Goal: Task Accomplishment & Management: Use online tool/utility

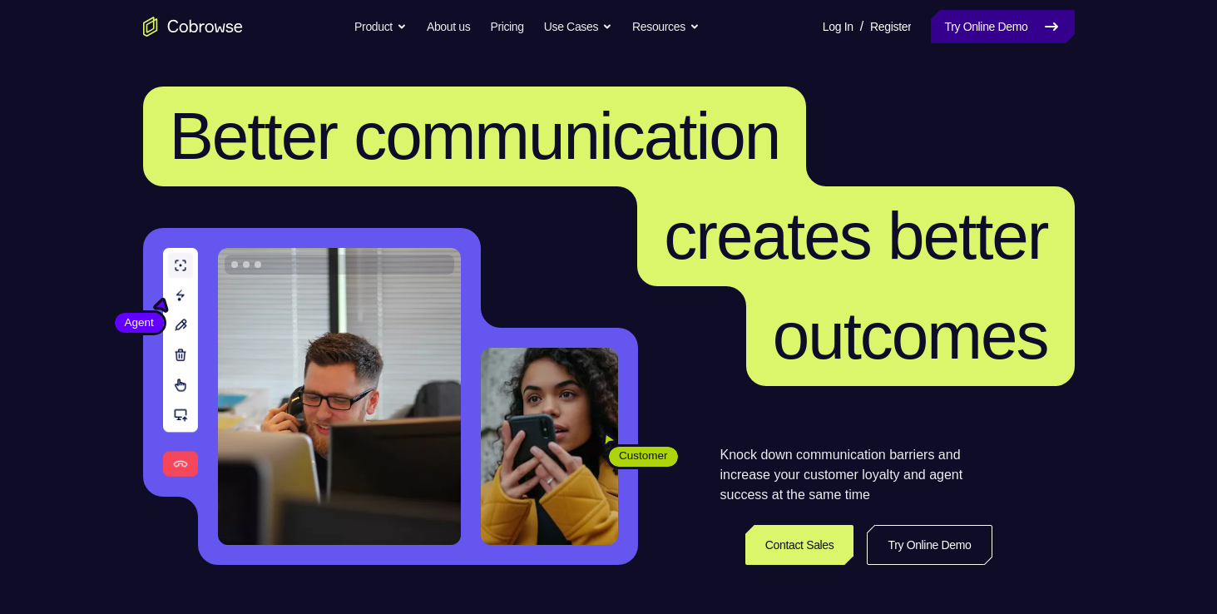
click at [955, 18] on link "Try Online Demo" at bounding box center [1001, 26] width 143 height 33
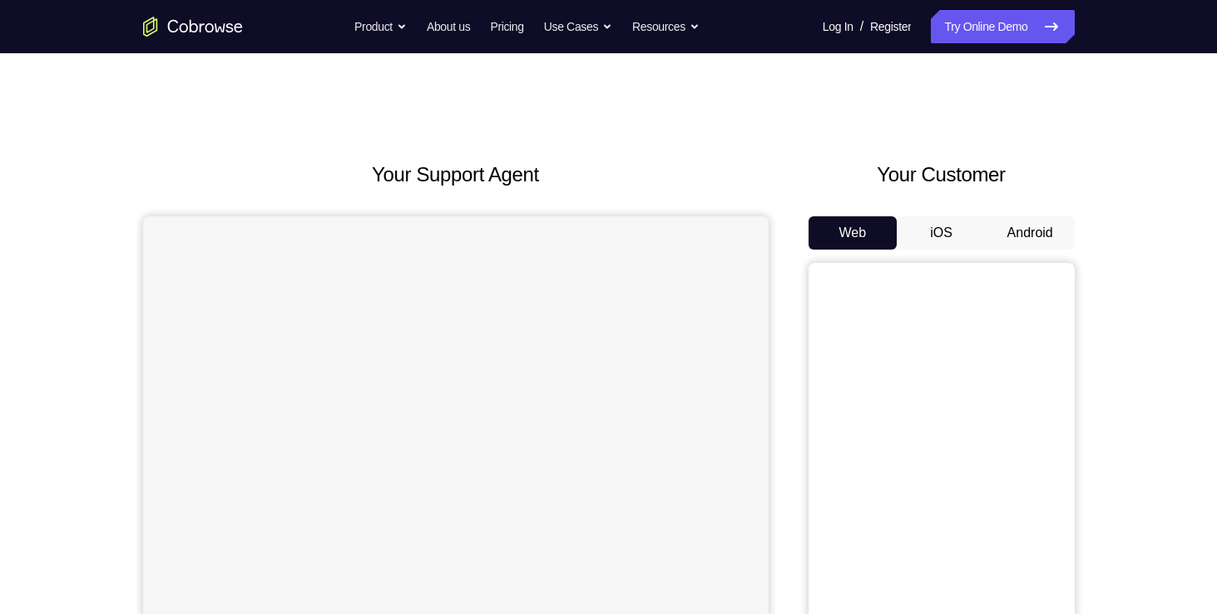
click at [1040, 229] on button "Android" at bounding box center [1029, 232] width 89 height 33
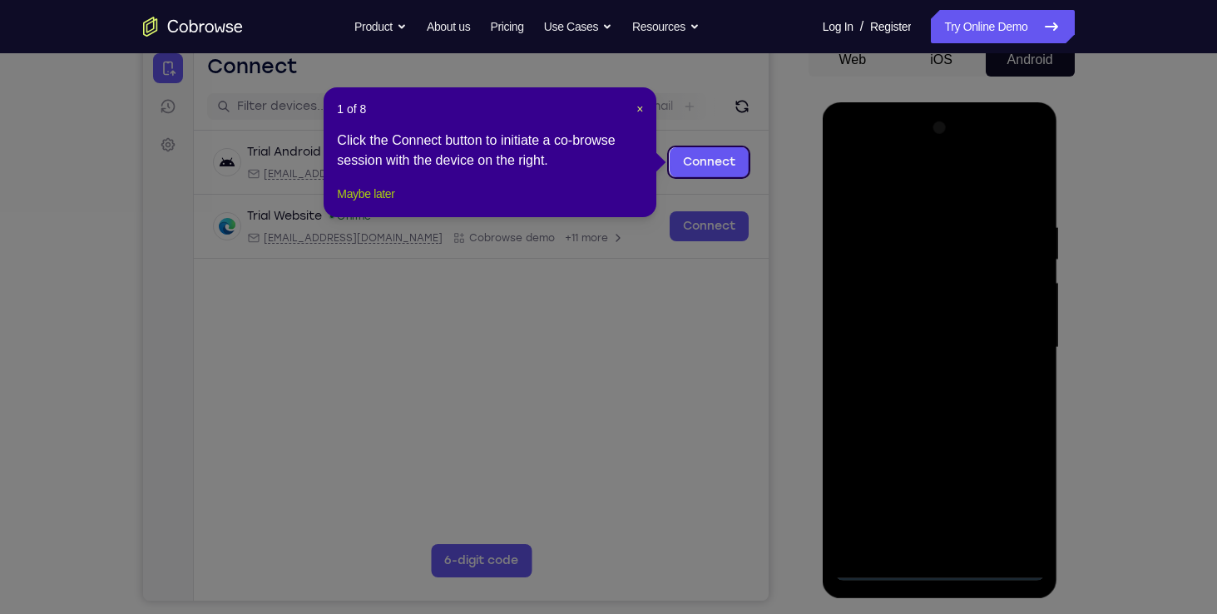
click at [382, 204] on button "Maybe later" at bounding box center [365, 194] width 57 height 20
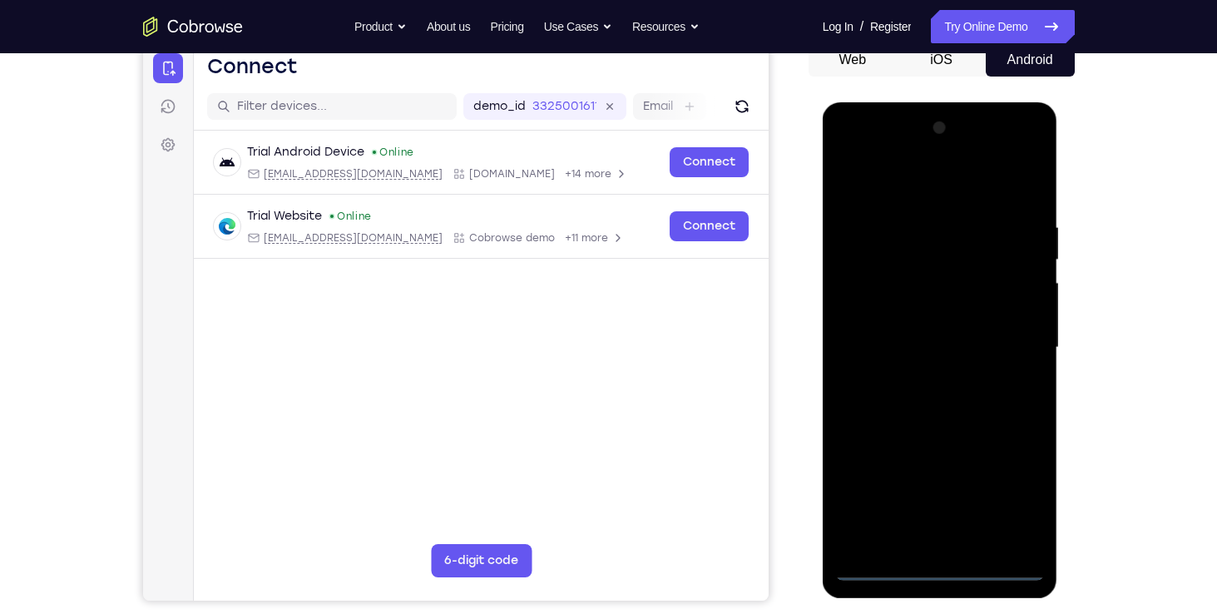
click at [940, 575] on div at bounding box center [940, 348] width 210 height 466
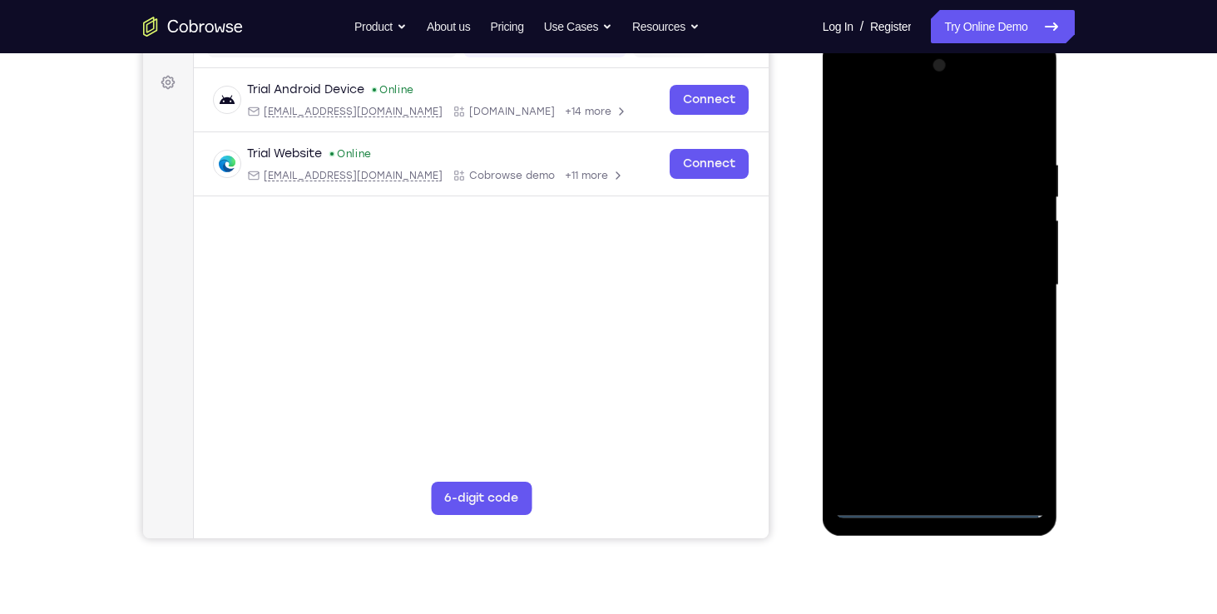
scroll to position [225, 0]
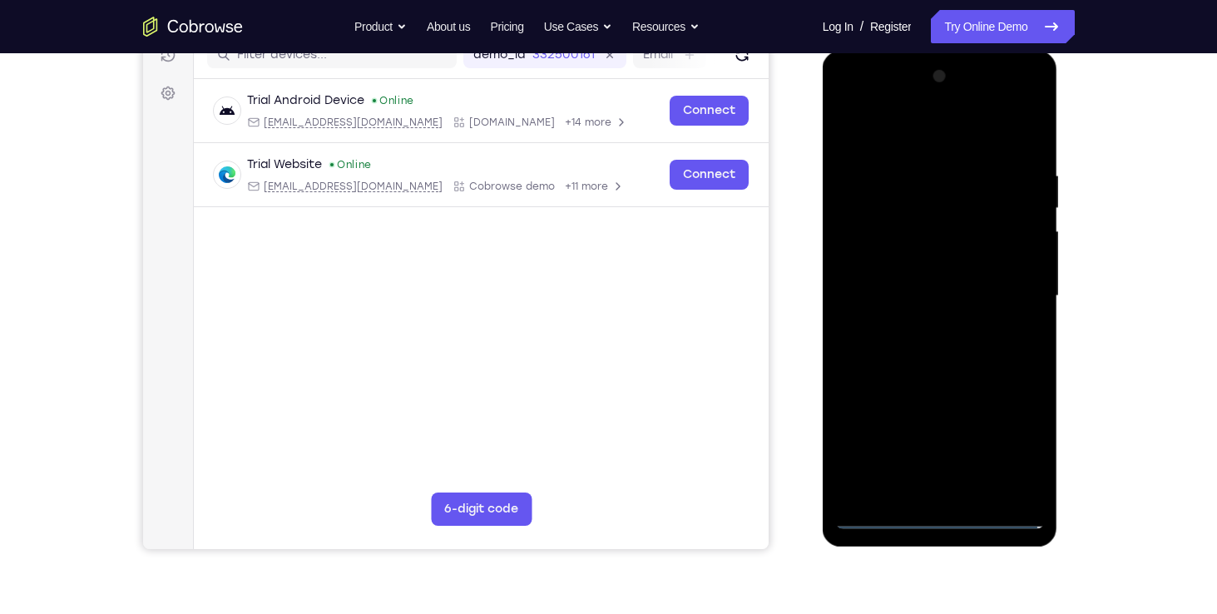
click at [1014, 445] on div at bounding box center [940, 296] width 210 height 466
click at [899, 130] on div at bounding box center [940, 296] width 210 height 466
click at [1012, 286] on div at bounding box center [940, 296] width 210 height 466
click at [925, 326] on div at bounding box center [940, 296] width 210 height 466
click at [911, 255] on div at bounding box center [940, 296] width 210 height 466
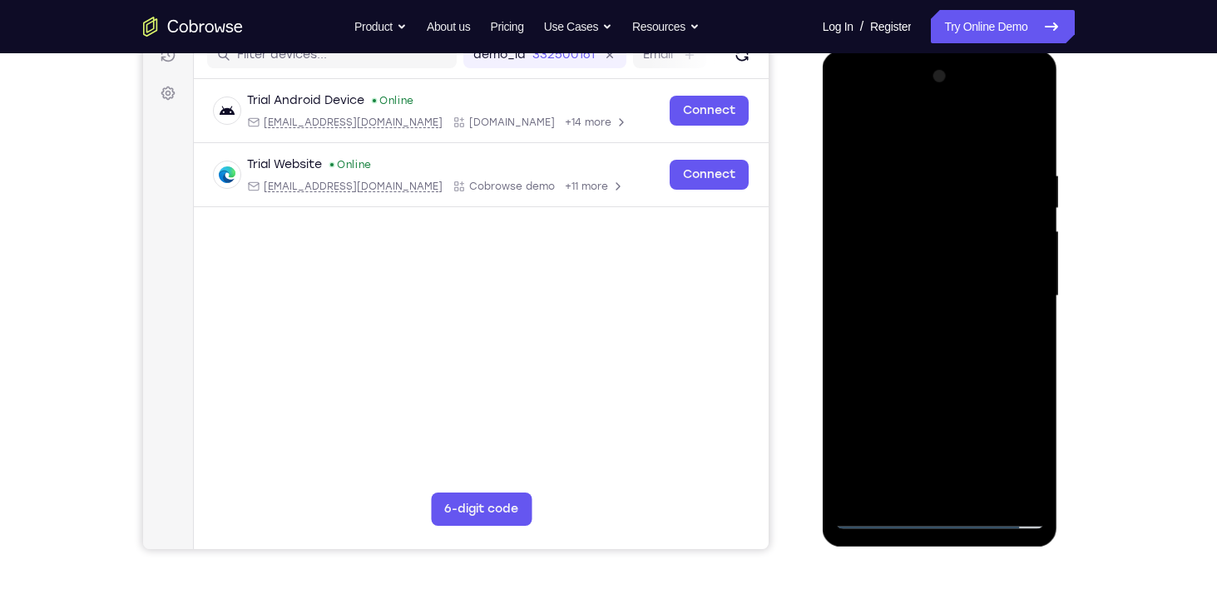
click at [903, 279] on div at bounding box center [940, 296] width 210 height 466
click at [1036, 487] on div at bounding box center [940, 296] width 210 height 466
click at [1022, 269] on div at bounding box center [940, 296] width 210 height 466
click at [939, 253] on div at bounding box center [940, 296] width 210 height 466
click at [979, 490] on div at bounding box center [940, 296] width 210 height 466
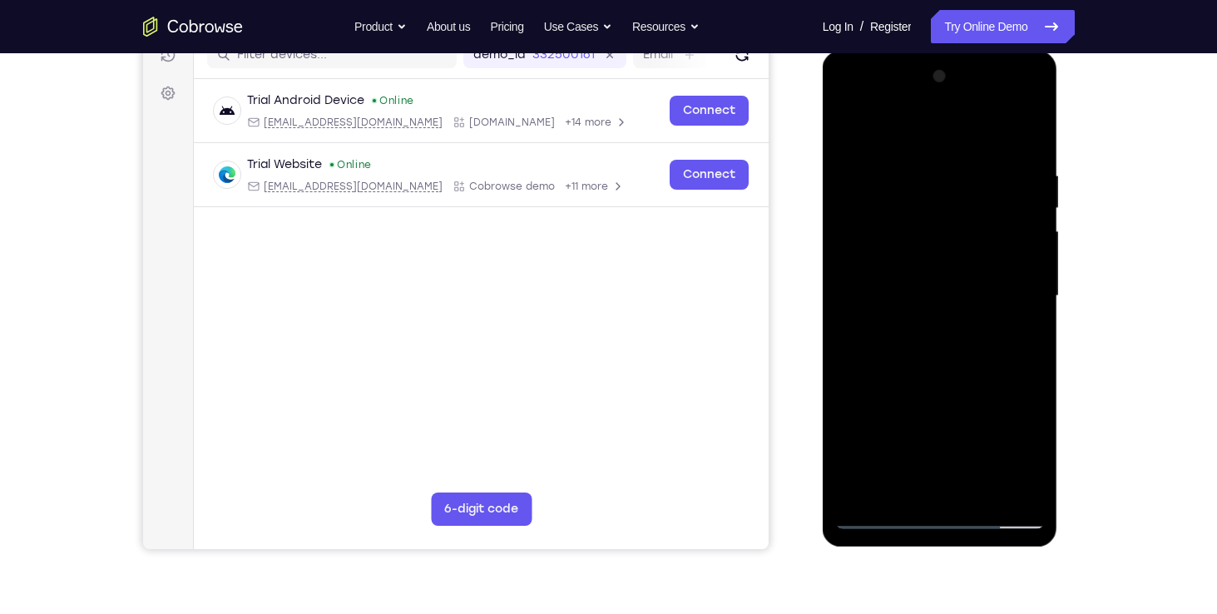
click at [965, 386] on div at bounding box center [940, 296] width 210 height 466
click at [849, 131] on div at bounding box center [940, 296] width 210 height 466
click at [925, 170] on div at bounding box center [940, 296] width 210 height 466
click at [957, 163] on div at bounding box center [940, 296] width 210 height 466
click at [1024, 136] on div at bounding box center [940, 296] width 210 height 466
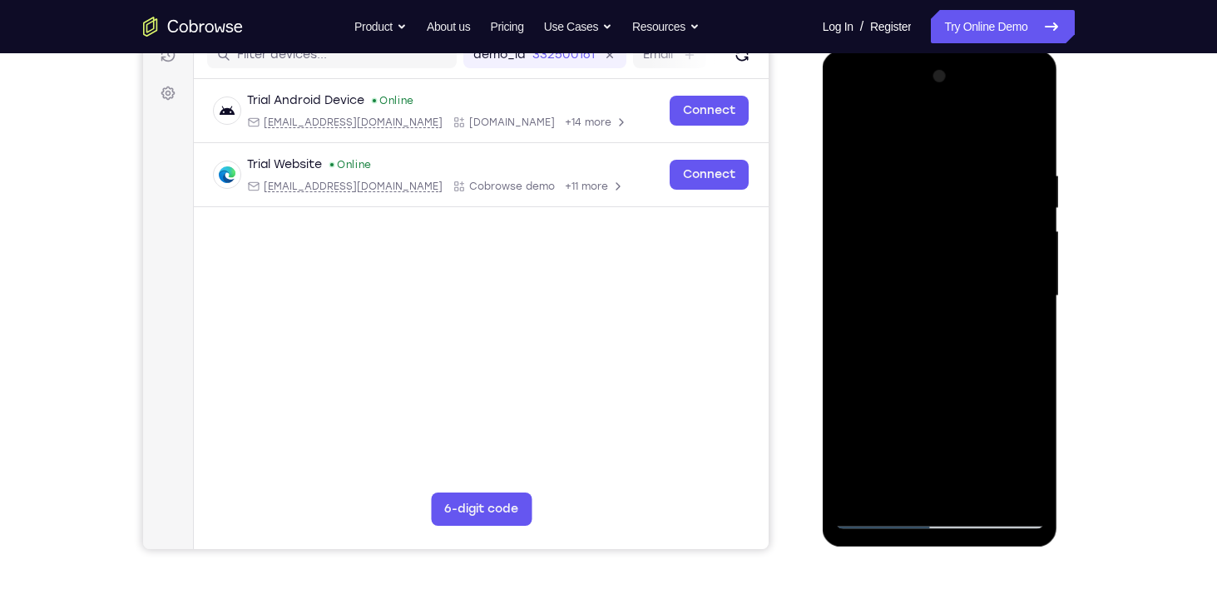
click at [871, 144] on div at bounding box center [940, 296] width 210 height 466
click at [868, 263] on div at bounding box center [940, 296] width 210 height 466
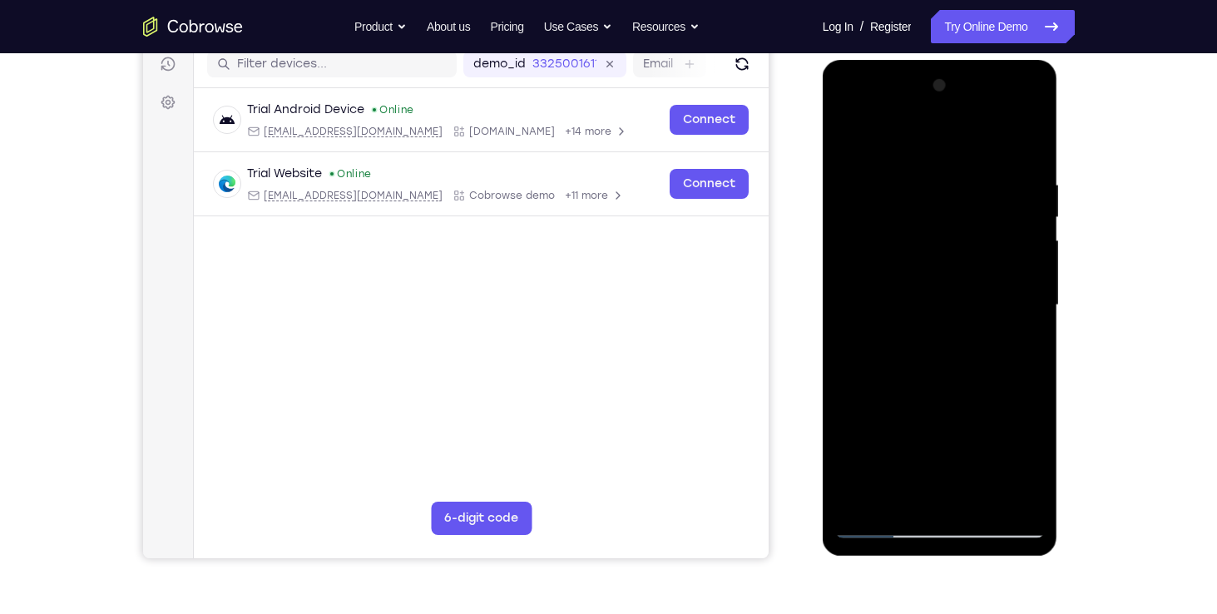
scroll to position [214, 0]
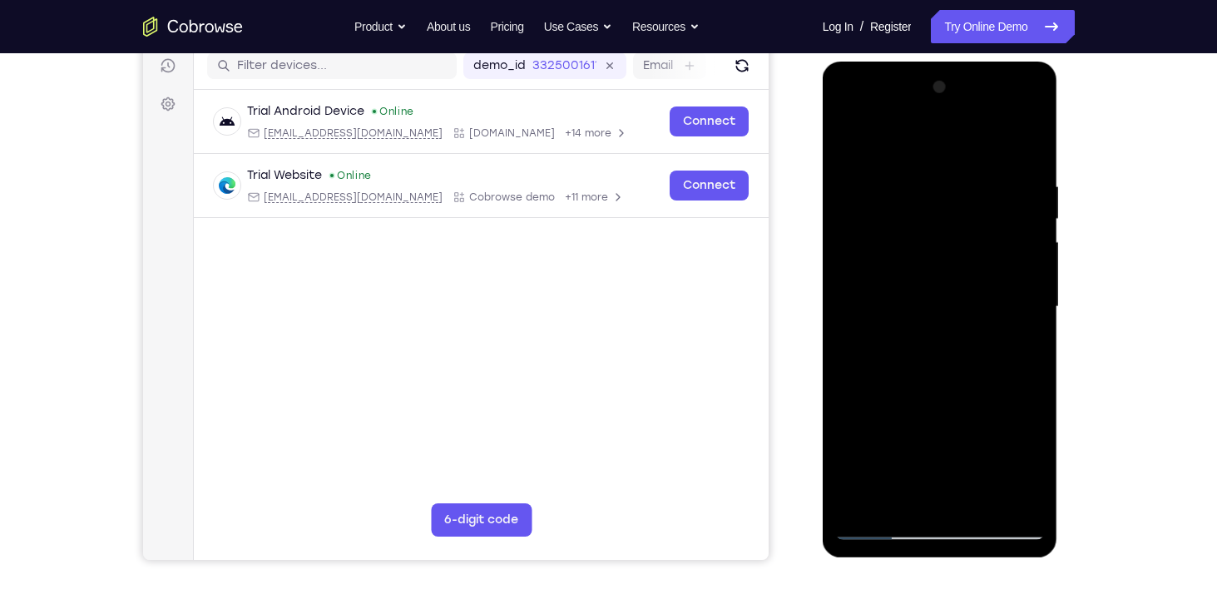
click at [854, 135] on div at bounding box center [940, 307] width 210 height 466
click at [846, 138] on div at bounding box center [940, 307] width 210 height 466
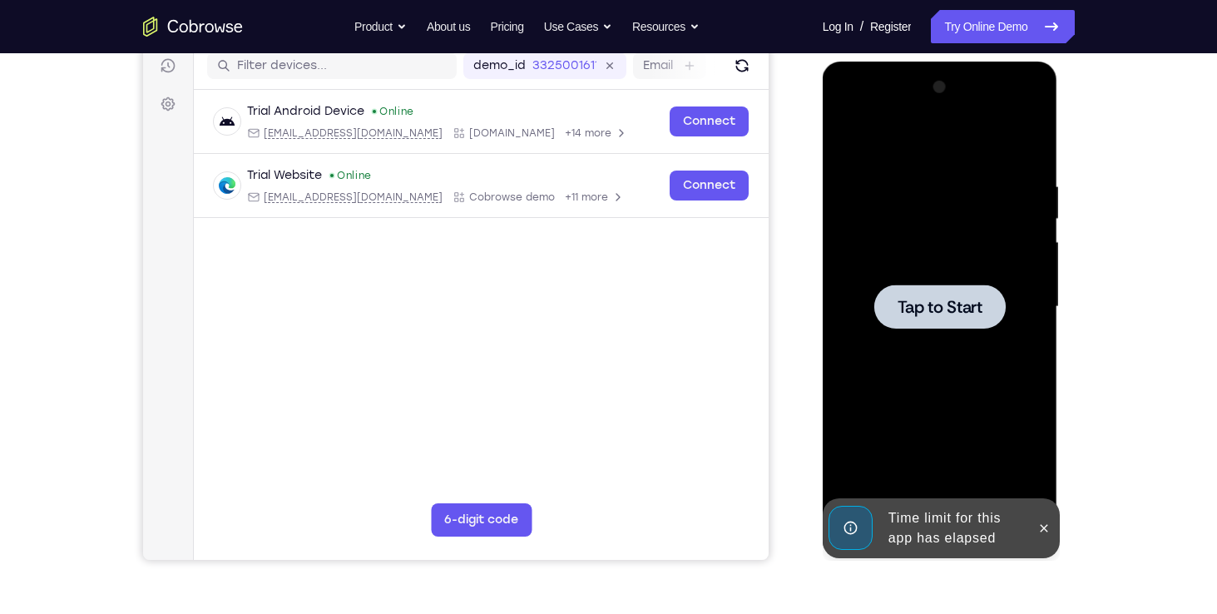
click at [901, 294] on div at bounding box center [939, 306] width 131 height 44
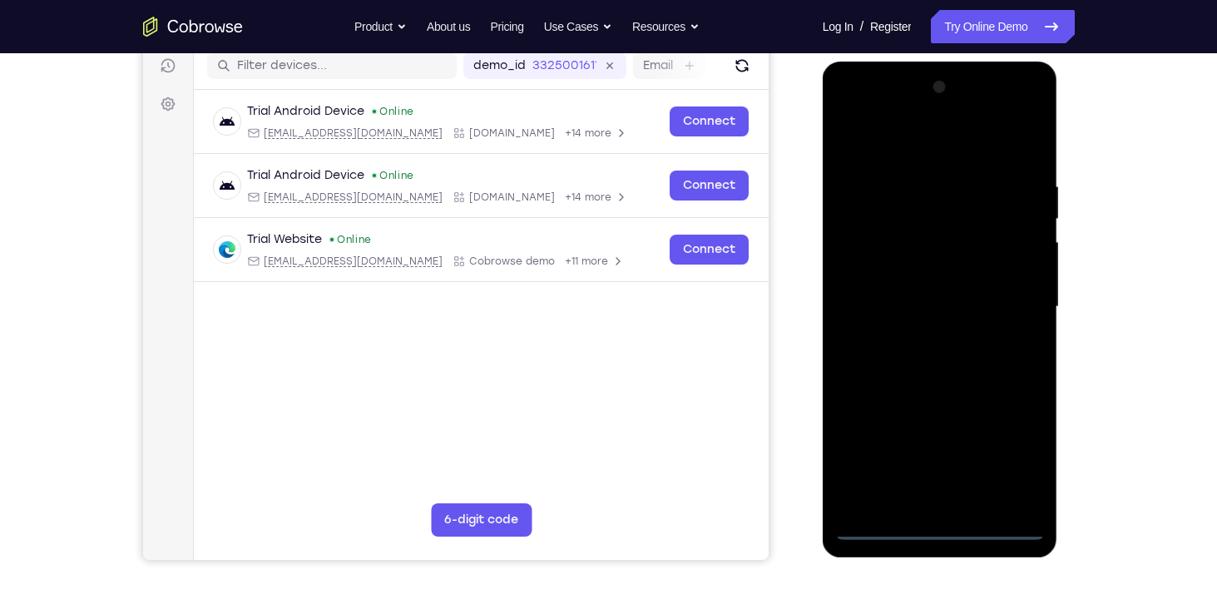
click at [939, 521] on div at bounding box center [940, 307] width 210 height 466
click at [937, 526] on div at bounding box center [940, 307] width 210 height 466
click at [1007, 454] on div at bounding box center [940, 307] width 210 height 466
click at [894, 151] on div at bounding box center [940, 307] width 210 height 466
click at [916, 218] on div at bounding box center [940, 307] width 210 height 466
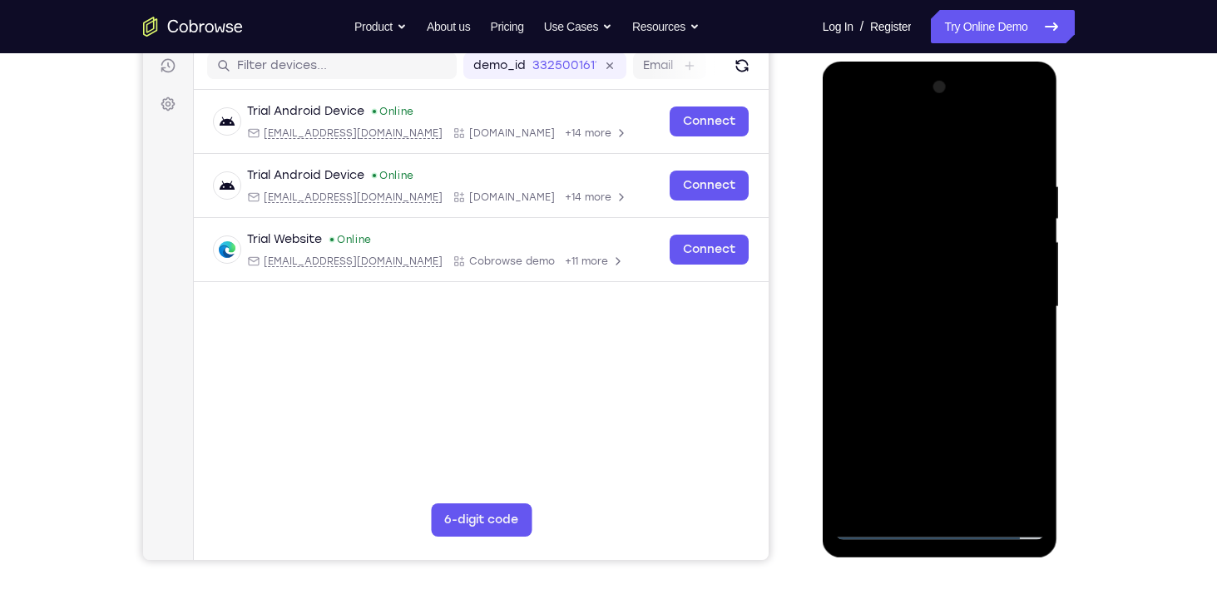
click at [913, 176] on div at bounding box center [940, 307] width 210 height 466
click at [858, 242] on div at bounding box center [940, 307] width 210 height 466
click at [1004, 256] on div at bounding box center [940, 307] width 210 height 466
click at [941, 327] on div at bounding box center [940, 307] width 210 height 466
click at [931, 307] on div at bounding box center [940, 307] width 210 height 466
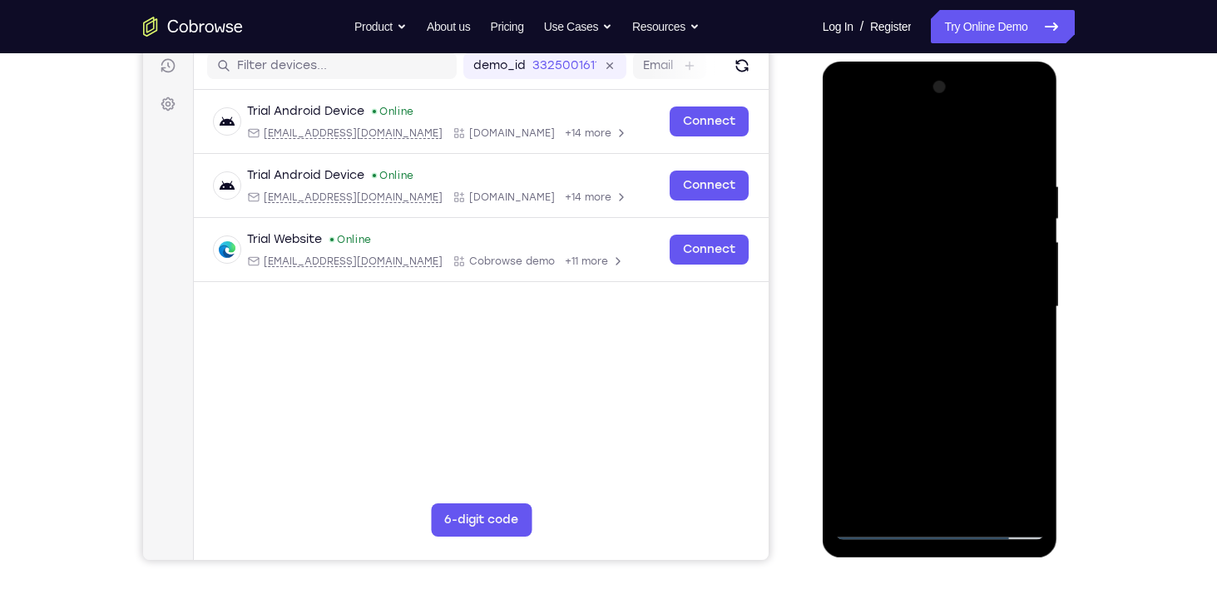
click at [1024, 501] on div at bounding box center [940, 307] width 210 height 466
click at [858, 500] on div at bounding box center [940, 307] width 210 height 466
click at [933, 114] on div at bounding box center [940, 307] width 210 height 466
click at [926, 114] on div at bounding box center [940, 307] width 210 height 466
click at [886, 279] on div at bounding box center [940, 307] width 210 height 466
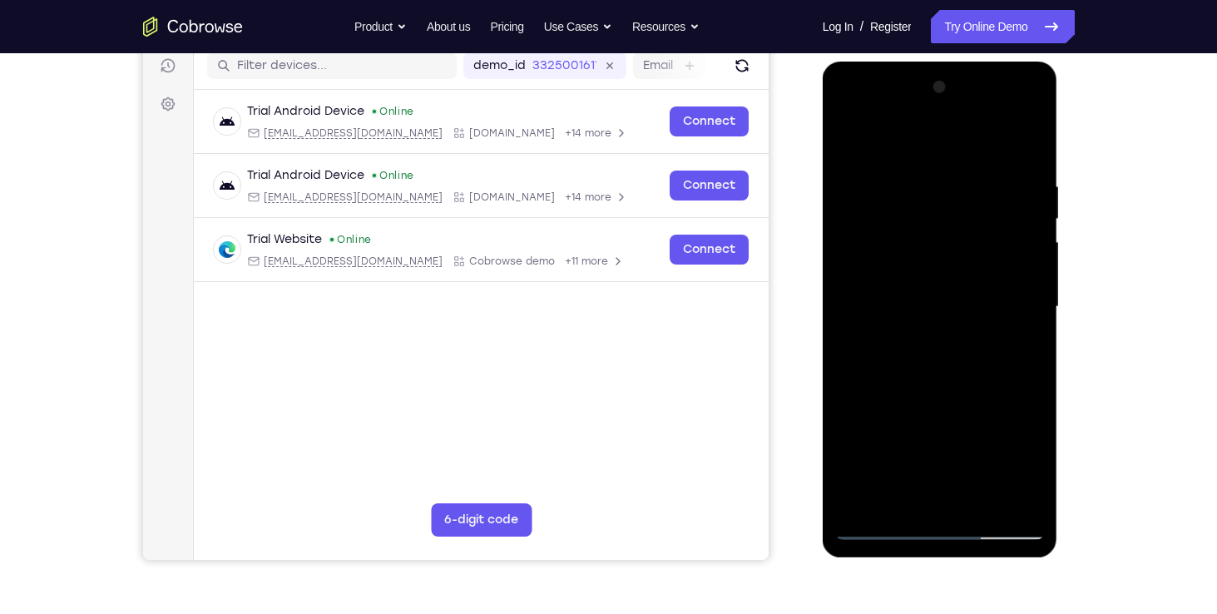
click at [937, 414] on div at bounding box center [940, 307] width 210 height 466
click at [1019, 428] on div at bounding box center [940, 307] width 210 height 466
click at [881, 323] on div at bounding box center [940, 307] width 210 height 466
click at [937, 299] on div at bounding box center [940, 307] width 210 height 466
click at [1024, 338] on div at bounding box center [940, 307] width 210 height 466
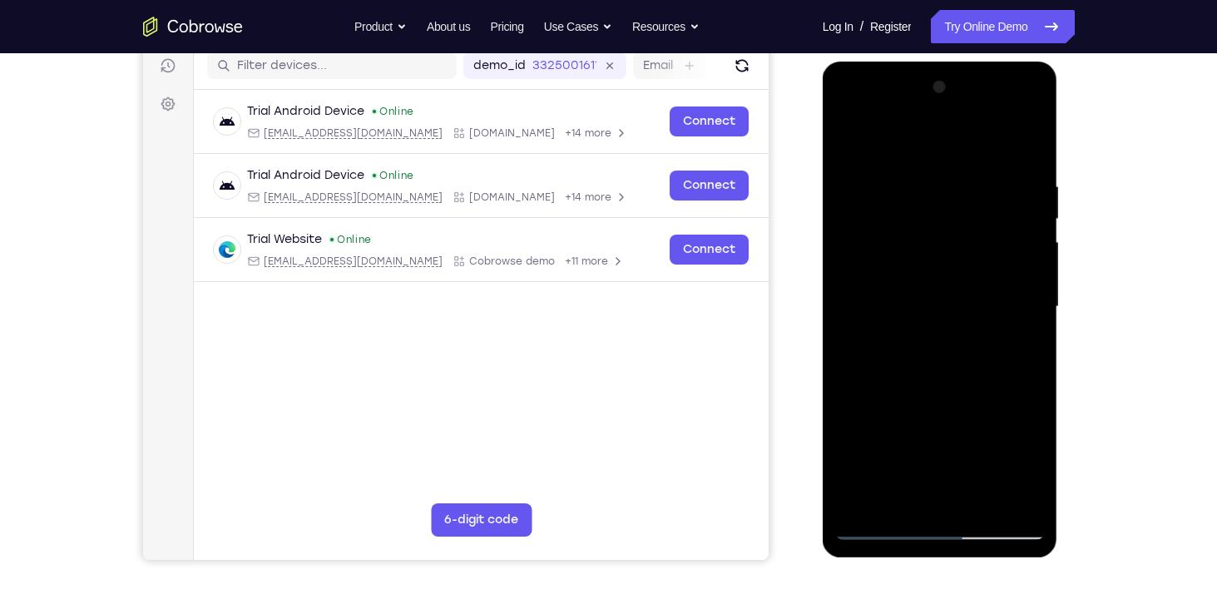
click at [1007, 527] on div at bounding box center [940, 307] width 210 height 466
click at [957, 345] on div at bounding box center [940, 307] width 210 height 466
click at [997, 528] on div at bounding box center [940, 307] width 210 height 466
click at [924, 323] on div at bounding box center [940, 307] width 210 height 466
click at [930, 307] on div at bounding box center [940, 307] width 210 height 466
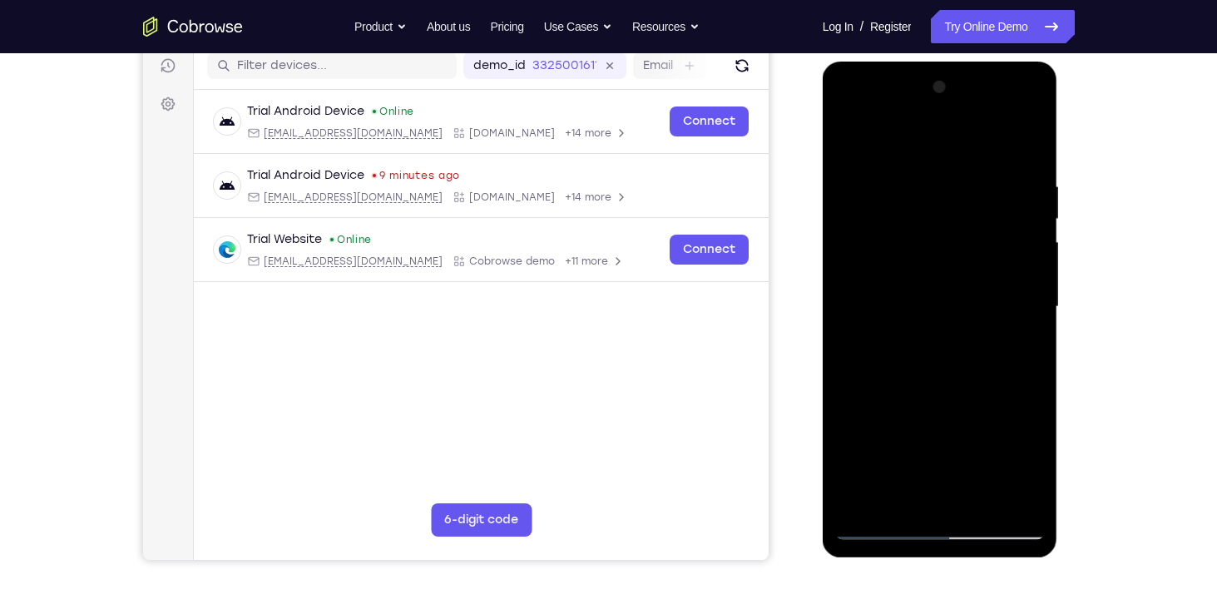
click at [930, 307] on div at bounding box center [940, 307] width 210 height 466
click at [942, 303] on div at bounding box center [940, 307] width 210 height 466
click at [946, 323] on div at bounding box center [940, 307] width 210 height 466
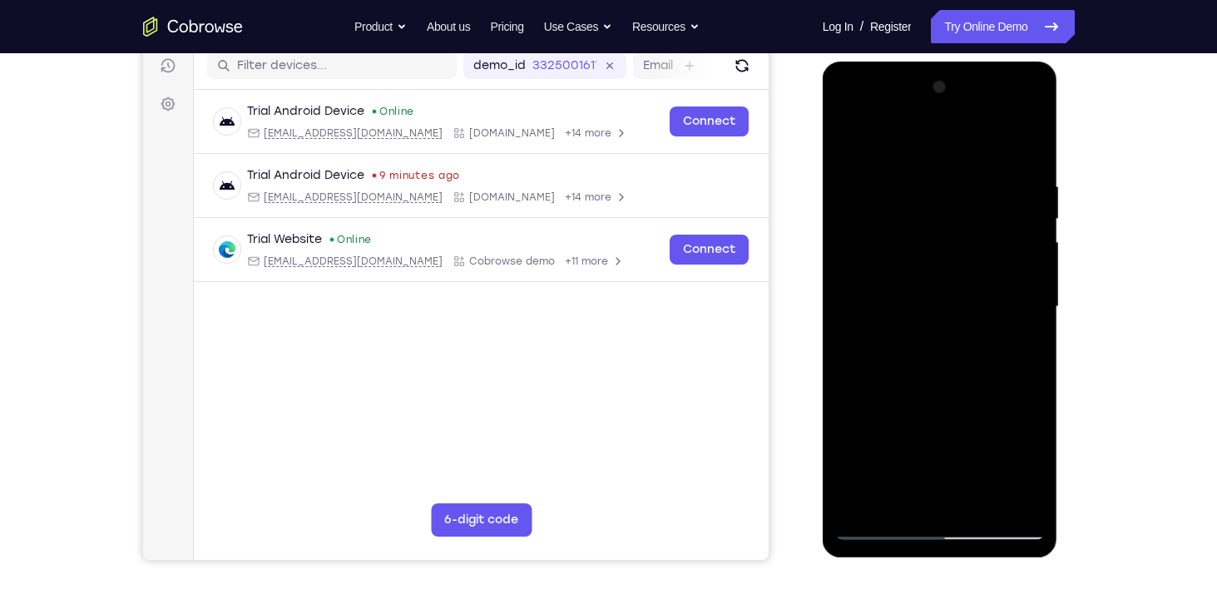
click at [946, 323] on div at bounding box center [940, 307] width 210 height 466
drag, startPoint x: 939, startPoint y: 343, endPoint x: 949, endPoint y: 343, distance: 10.0
click at [949, 343] on div at bounding box center [940, 307] width 210 height 466
click at [920, 328] on div at bounding box center [940, 307] width 210 height 466
click at [904, 340] on div at bounding box center [940, 307] width 210 height 466
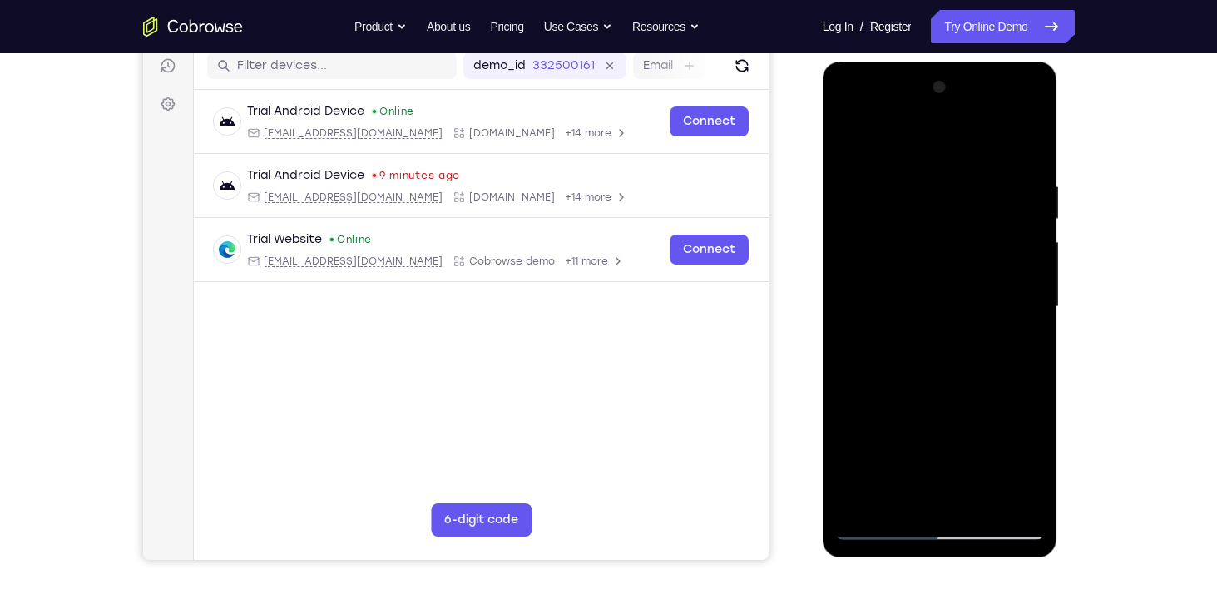
click at [925, 328] on div at bounding box center [940, 307] width 210 height 466
click at [927, 316] on div at bounding box center [940, 307] width 210 height 466
drag, startPoint x: 935, startPoint y: 345, endPoint x: 1231, endPoint y: 394, distance: 299.2
click at [1059, 394] on html "Online web based iOS Simulators and Android Emulators. Run iPhone, iPad, Mobile…" at bounding box center [940, 311] width 237 height 499
click at [918, 112] on div at bounding box center [940, 307] width 210 height 466
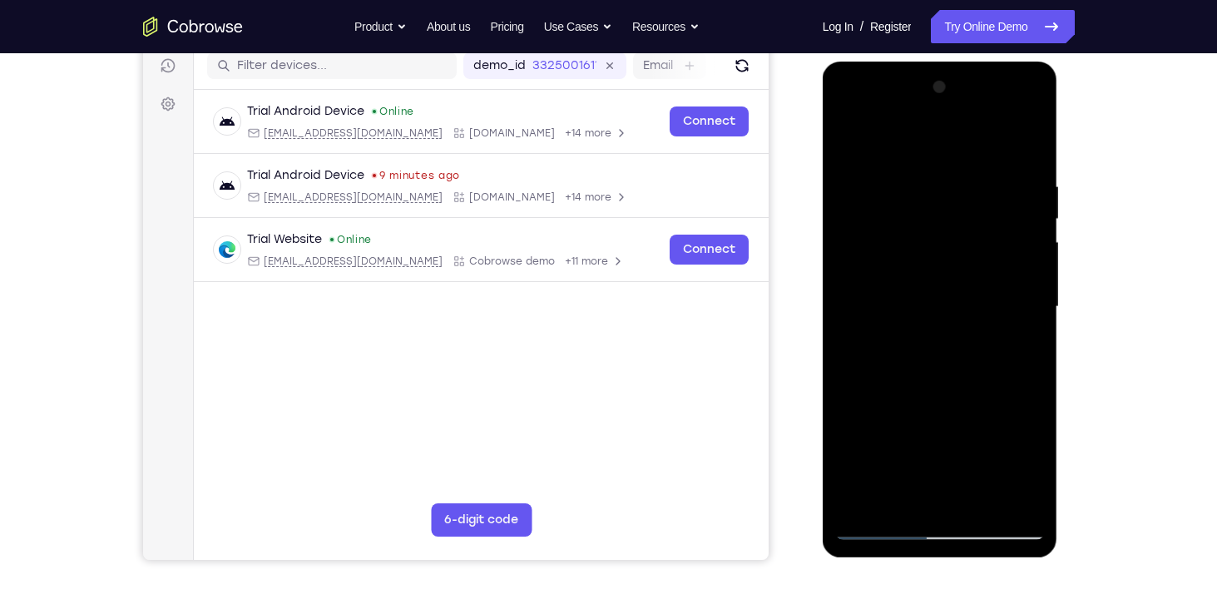
click at [846, 116] on div at bounding box center [940, 307] width 210 height 466
click at [882, 526] on div at bounding box center [940, 307] width 210 height 466
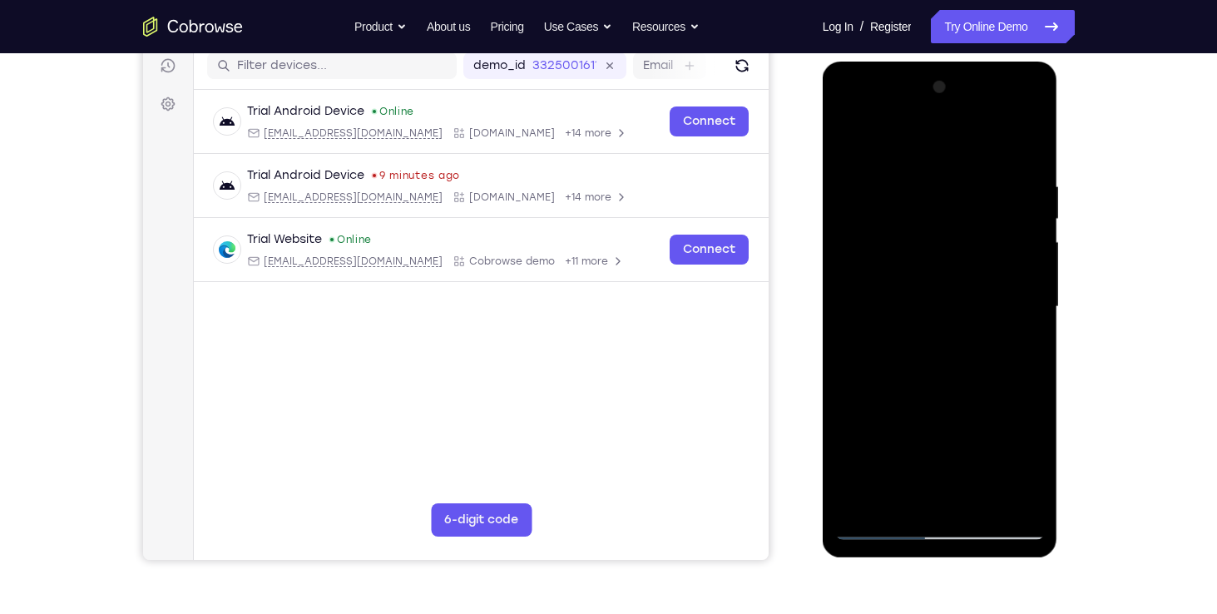
click at [882, 526] on div at bounding box center [940, 307] width 210 height 466
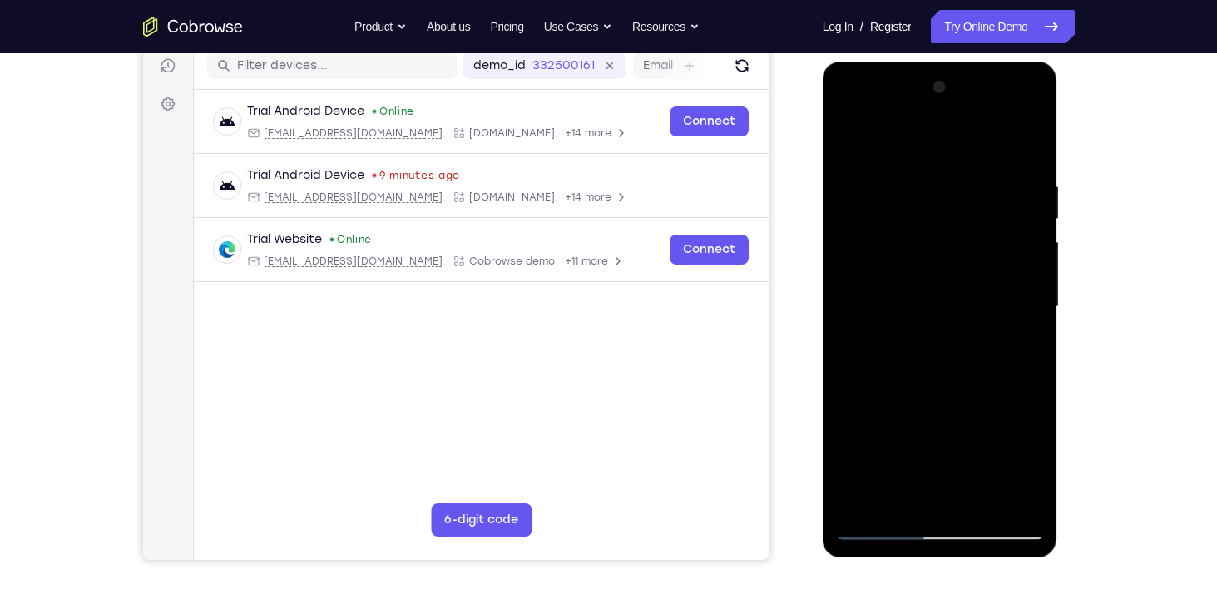
click at [882, 526] on div at bounding box center [940, 307] width 210 height 466
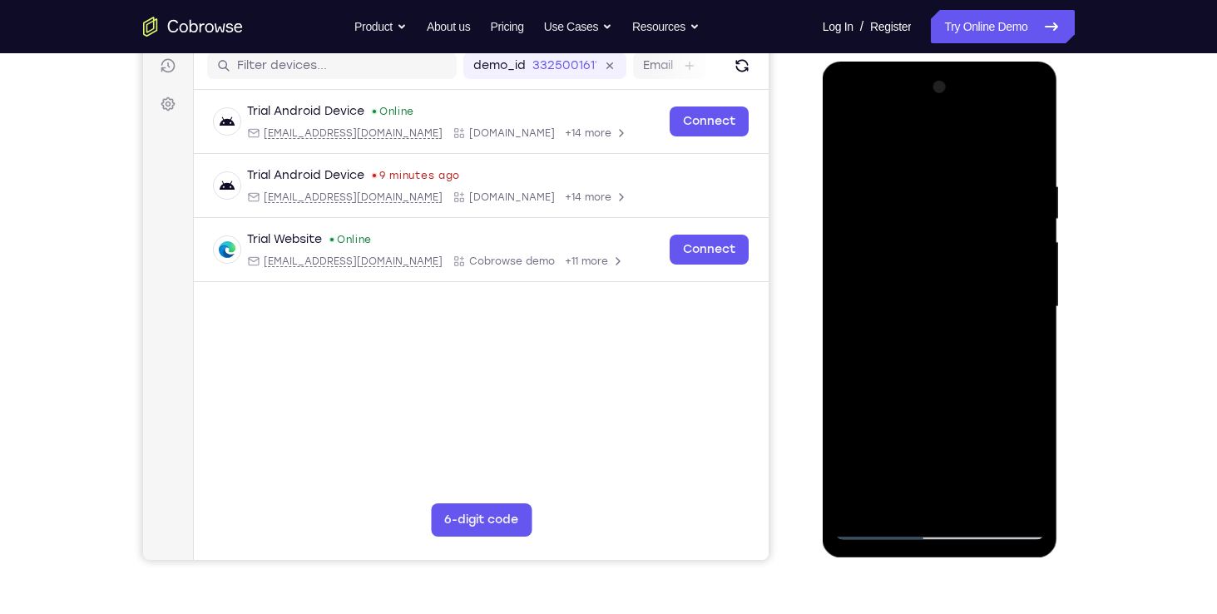
click at [882, 526] on div at bounding box center [940, 307] width 210 height 466
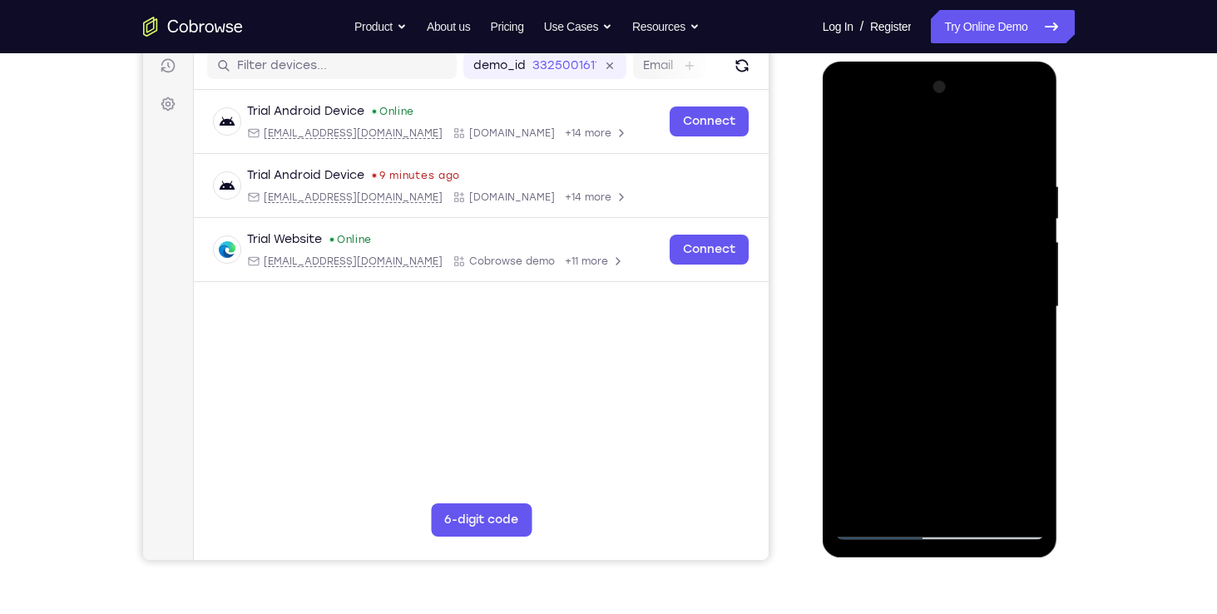
click at [882, 526] on div at bounding box center [940, 307] width 210 height 466
click at [1004, 452] on div at bounding box center [940, 307] width 210 height 466
click at [919, 221] on div at bounding box center [940, 307] width 210 height 466
click at [881, 142] on div at bounding box center [940, 307] width 210 height 466
click at [861, 248] on div at bounding box center [940, 307] width 210 height 466
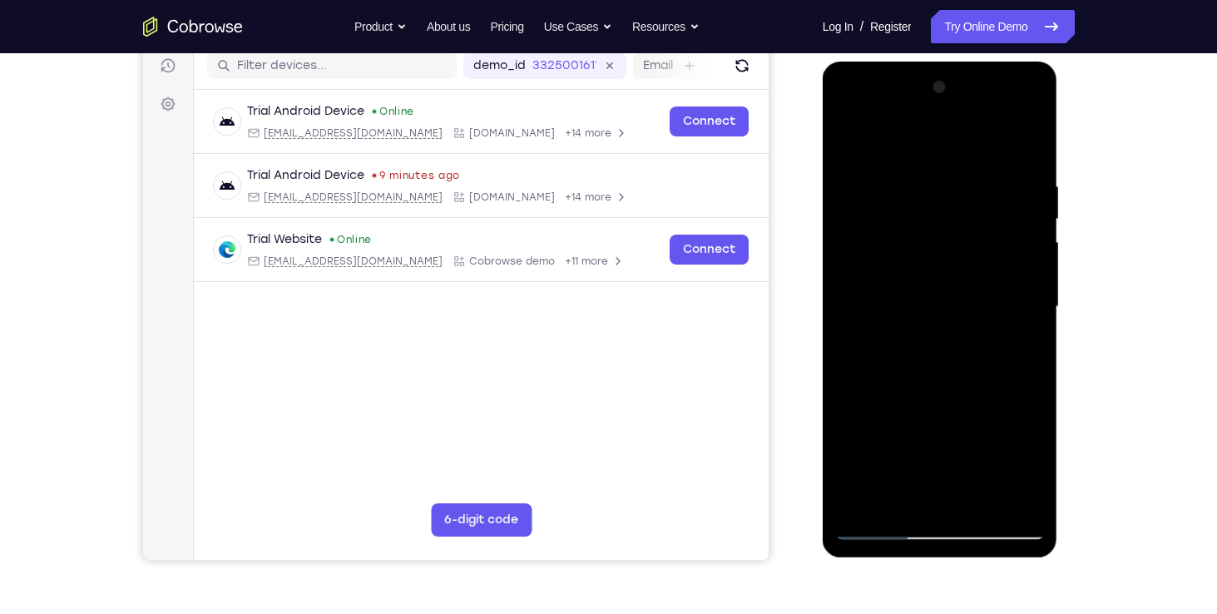
drag, startPoint x: 909, startPoint y: 420, endPoint x: 930, endPoint y: 157, distance: 263.6
click at [930, 157] on div at bounding box center [940, 307] width 210 height 466
click at [1004, 264] on div at bounding box center [940, 307] width 210 height 466
drag, startPoint x: 936, startPoint y: 332, endPoint x: 967, endPoint y: 140, distance: 194.5
click at [967, 140] on div at bounding box center [940, 307] width 210 height 466
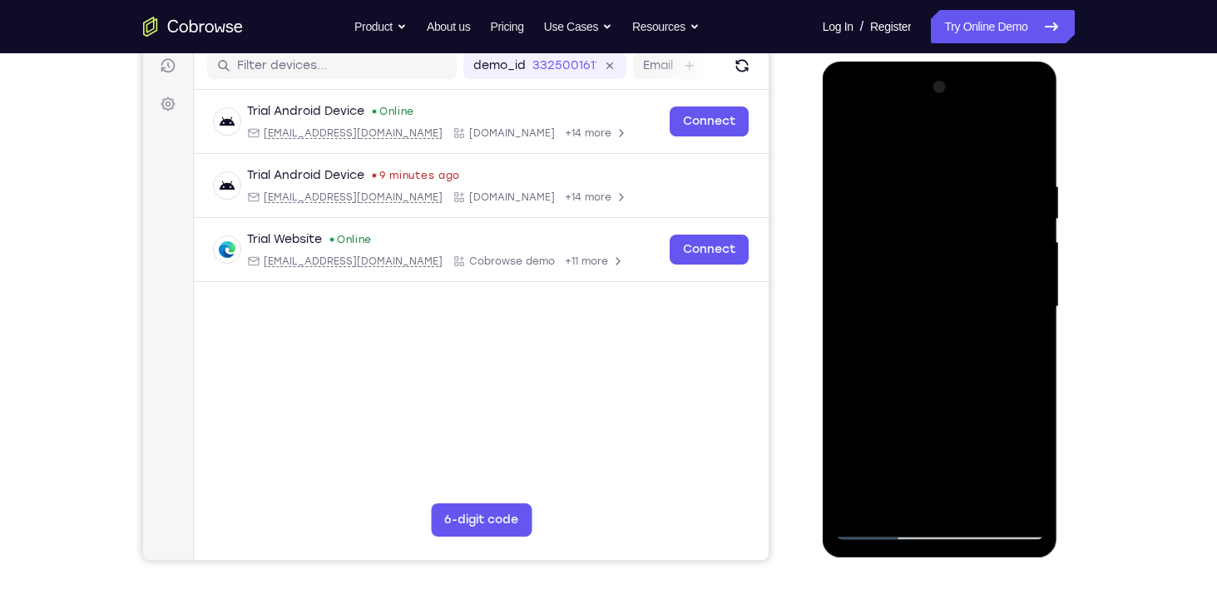
drag, startPoint x: 969, startPoint y: 341, endPoint x: 1004, endPoint y: 144, distance: 200.1
click at [1004, 144] on div at bounding box center [940, 307] width 210 height 466
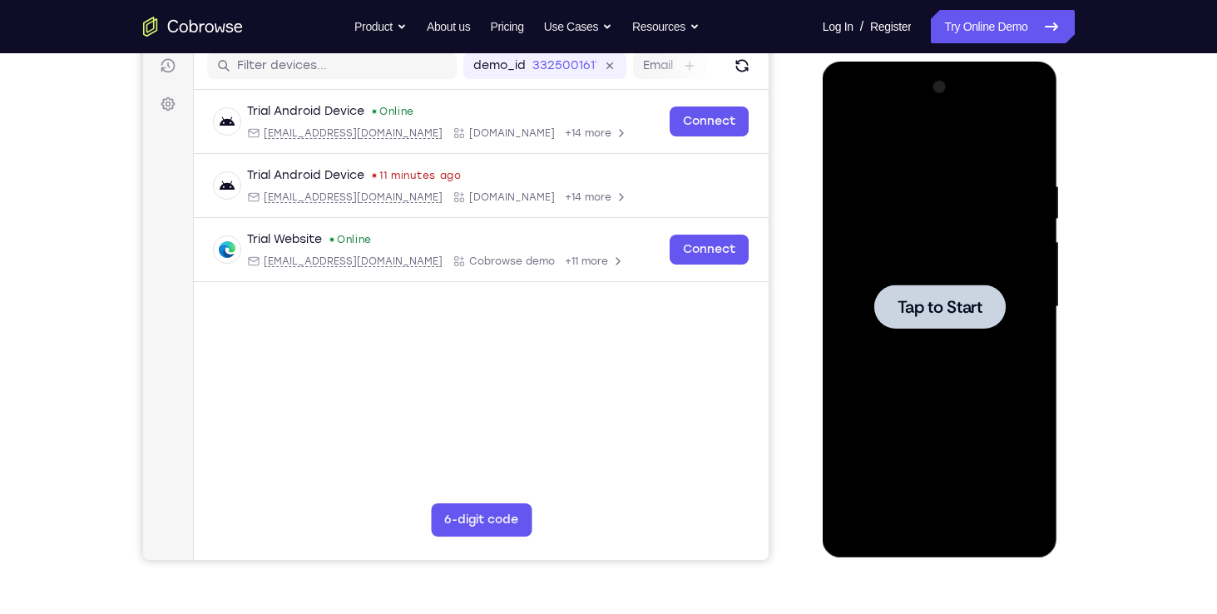
click at [935, 294] on div at bounding box center [939, 306] width 131 height 44
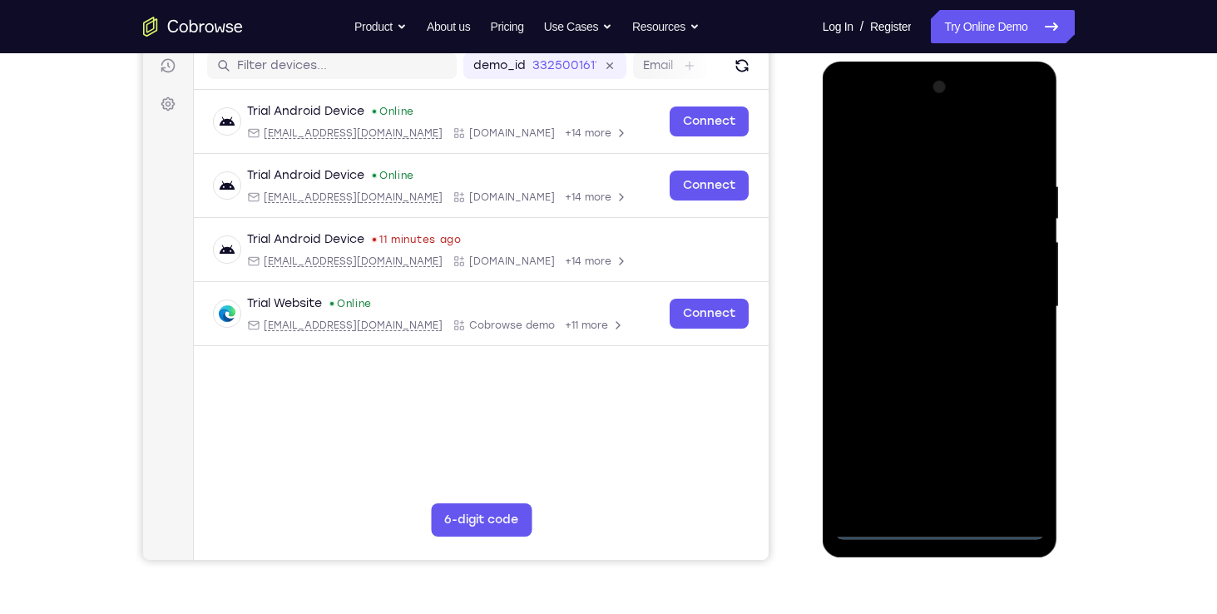
click at [945, 524] on div at bounding box center [940, 307] width 210 height 466
click at [957, 500] on div at bounding box center [940, 307] width 210 height 466
